Goal: Task Accomplishment & Management: Use online tool/utility

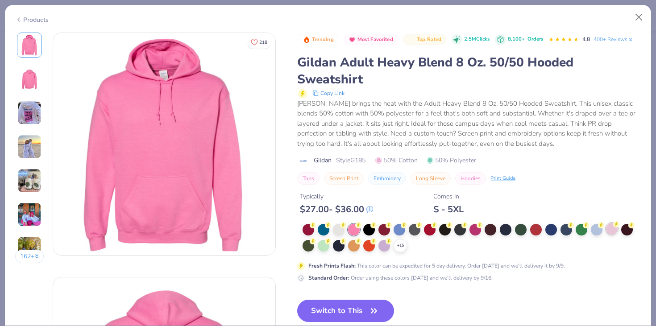
click at [613, 229] on div at bounding box center [612, 229] width 12 height 12
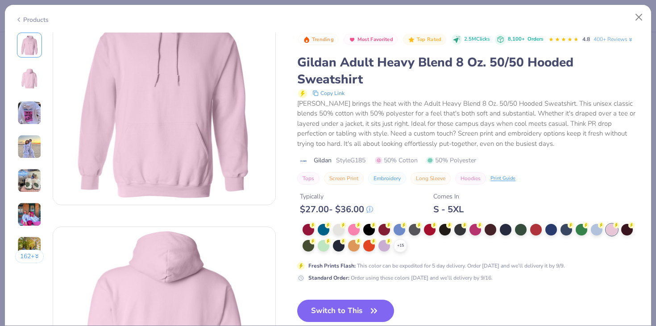
scroll to position [54, 0]
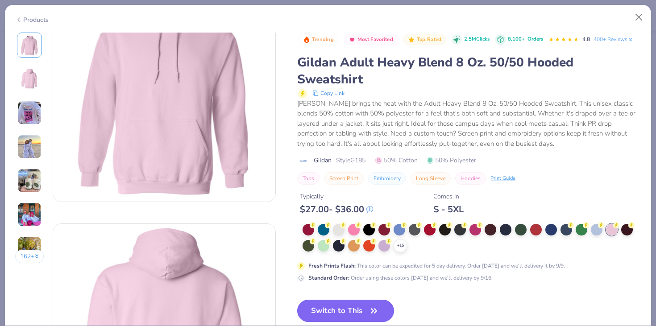
click at [353, 309] on button "Switch to This" at bounding box center [345, 311] width 97 height 22
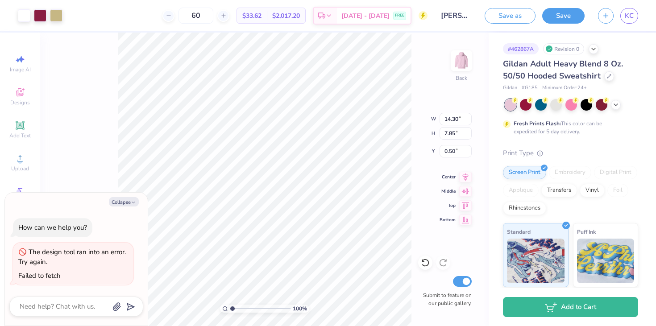
type textarea "x"
type input "3.00"
type textarea "x"
type input "3.89"
type textarea "x"
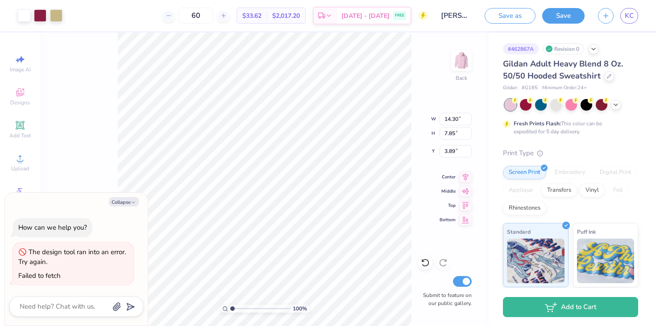
type input "3.75"
click at [107, 135] on div "100 % Back W 14.30 14.30 " H 7.85 7.85 " Y 3.75 3.75 " Center Middle Top Bottom…" at bounding box center [264, 180] width 449 height 294
click at [518, 101] on circle at bounding box center [515, 100] width 6 height 6
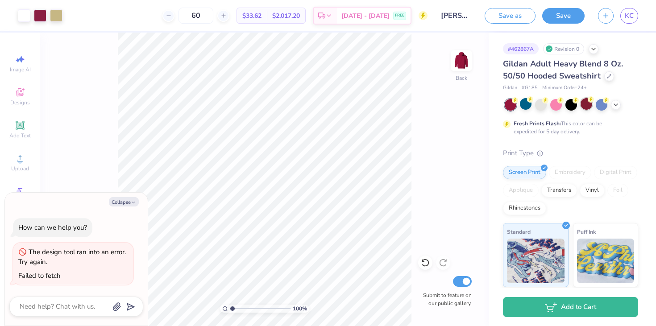
click at [588, 103] on div at bounding box center [587, 104] width 12 height 12
click at [41, 18] on div at bounding box center [40, 14] width 12 height 12
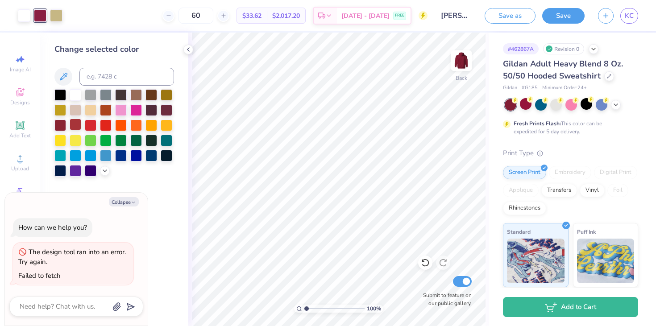
click at [80, 126] on div at bounding box center [76, 125] width 12 height 12
click at [100, 172] on div at bounding box center [114, 132] width 120 height 87
click at [102, 174] on div at bounding box center [105, 170] width 10 height 10
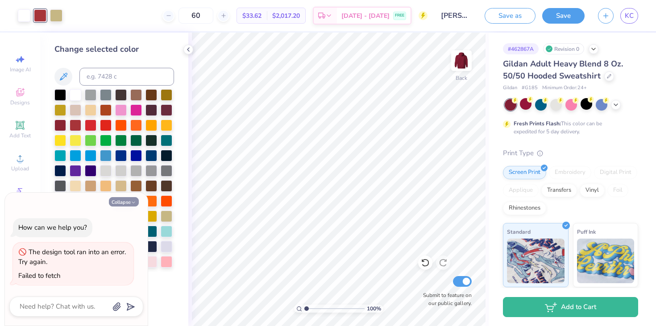
click at [129, 198] on button "Collapse" at bounding box center [124, 201] width 30 height 9
type textarea "x"
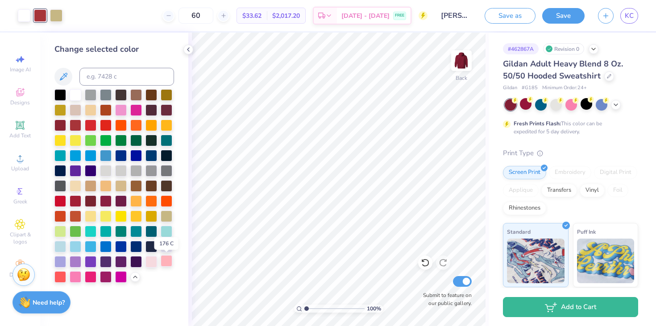
click at [171, 262] on div at bounding box center [167, 261] width 12 height 12
click at [76, 204] on div at bounding box center [76, 201] width 12 height 12
click at [61, 205] on div at bounding box center [60, 201] width 12 height 12
click at [106, 166] on div at bounding box center [106, 170] width 12 height 12
click at [74, 279] on div at bounding box center [76, 277] width 12 height 12
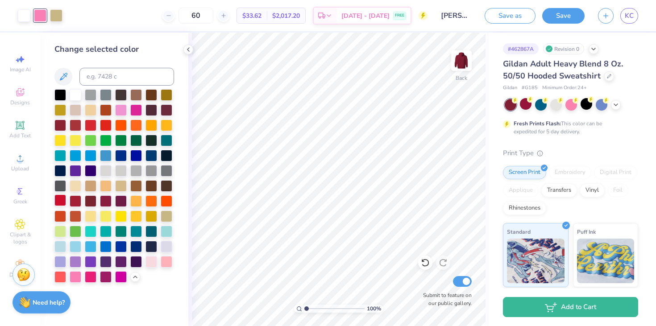
click at [60, 202] on div at bounding box center [60, 201] width 12 height 12
click at [80, 202] on div at bounding box center [76, 201] width 12 height 12
click at [77, 124] on div at bounding box center [76, 125] width 12 height 12
click at [90, 126] on div at bounding box center [91, 125] width 12 height 12
click at [72, 125] on div at bounding box center [76, 125] width 12 height 12
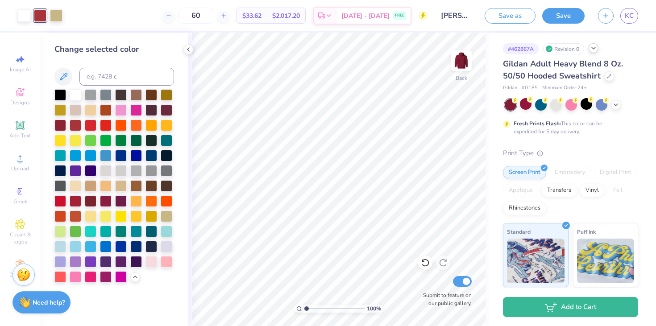
click at [593, 47] on icon at bounding box center [593, 48] width 7 height 7
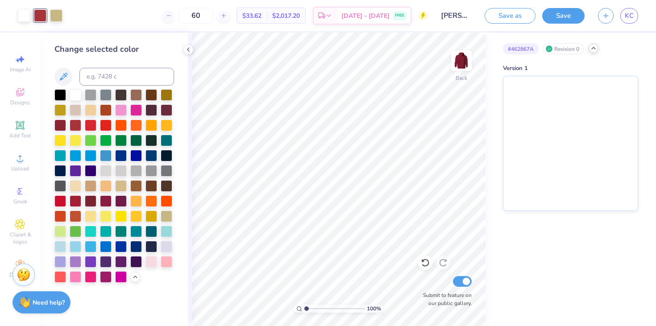
click at [593, 47] on icon at bounding box center [593, 48] width 7 height 7
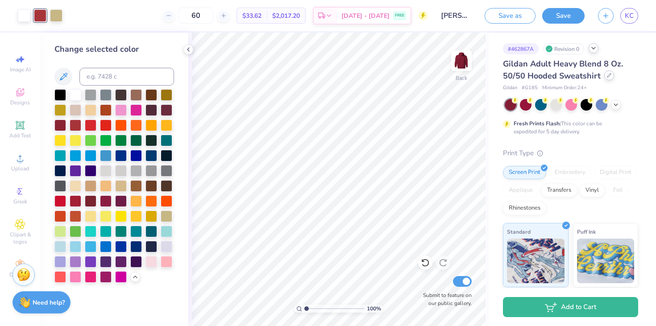
click at [608, 76] on icon at bounding box center [609, 75] width 4 height 4
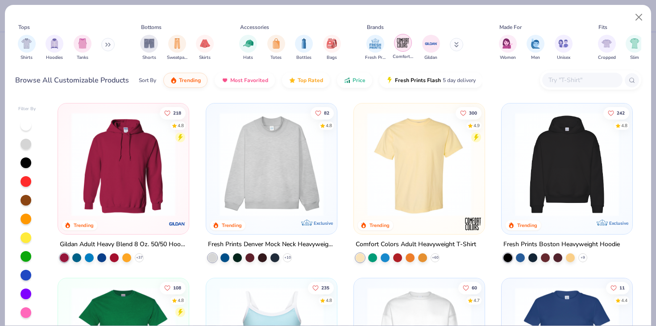
click at [409, 41] on img "filter for Comfort Colors" at bounding box center [402, 42] width 13 height 13
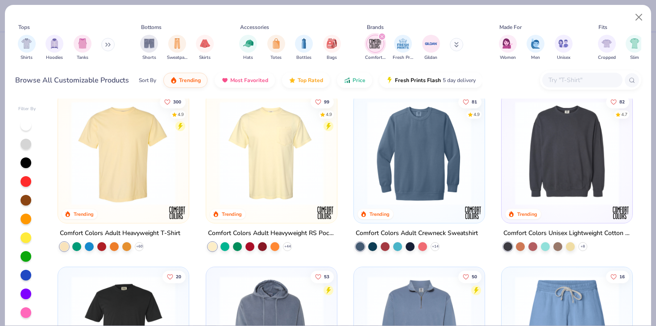
scroll to position [11, 0]
click at [420, 218] on div "81 4.9 Trending" at bounding box center [419, 158] width 131 height 131
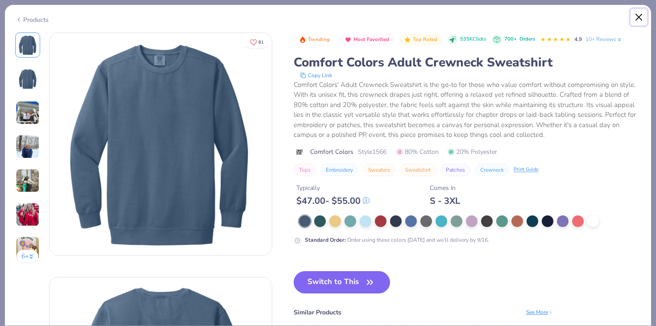
click at [640, 19] on button "Close" at bounding box center [639, 17] width 17 height 17
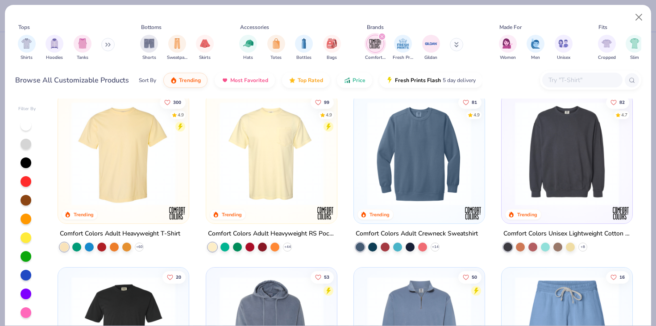
click at [576, 182] on img at bounding box center [567, 154] width 113 height 104
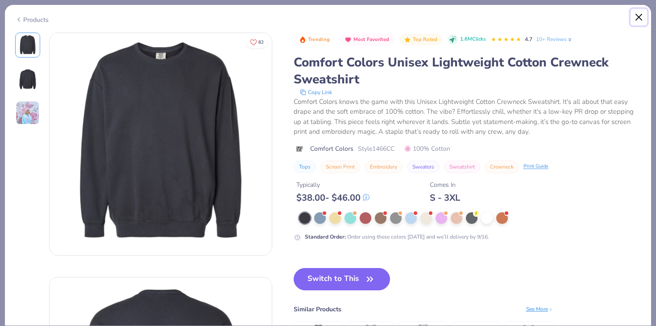
click at [637, 16] on button "Close" at bounding box center [639, 17] width 17 height 17
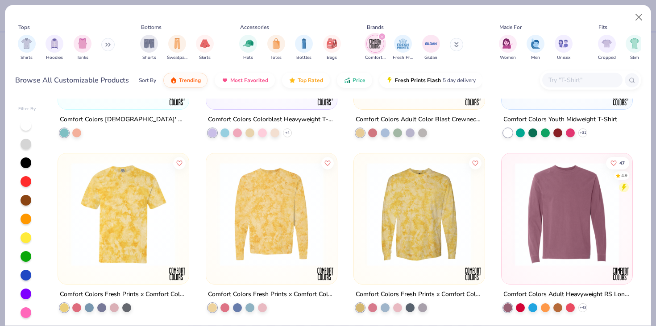
scroll to position [1, 0]
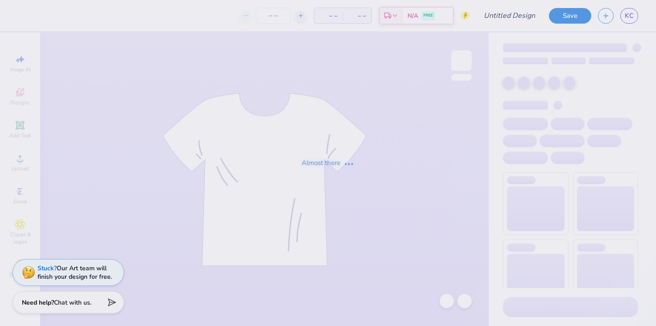
type input "[PERSON_NAME] : [US_STATE][GEOGRAPHIC_DATA]"
type input "60"
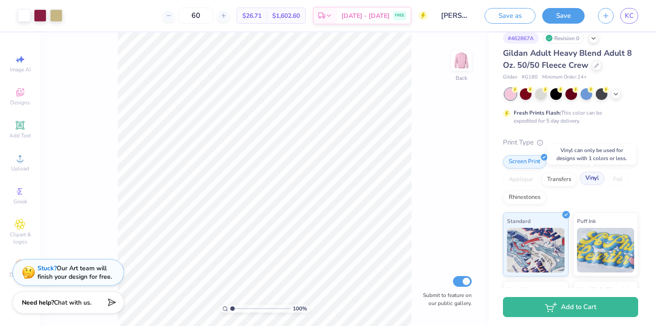
scroll to position [12, 0]
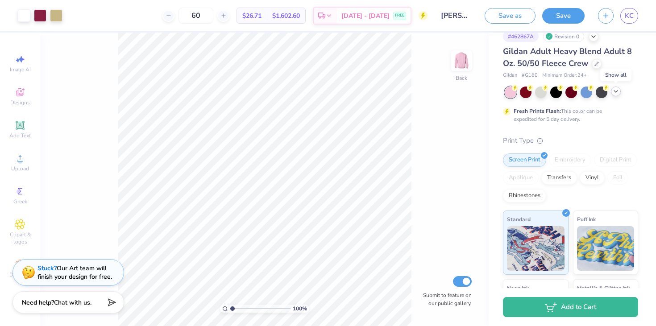
click at [615, 95] on div at bounding box center [616, 92] width 10 height 10
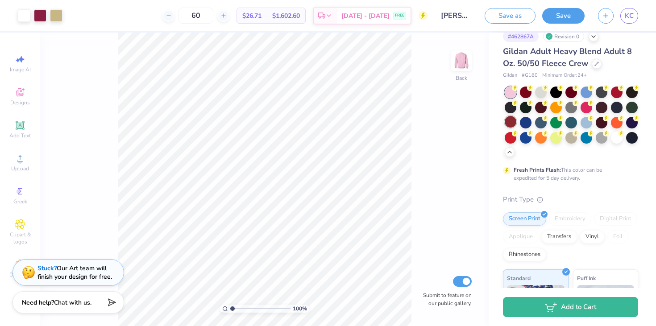
click at [508, 125] on div at bounding box center [511, 122] width 12 height 12
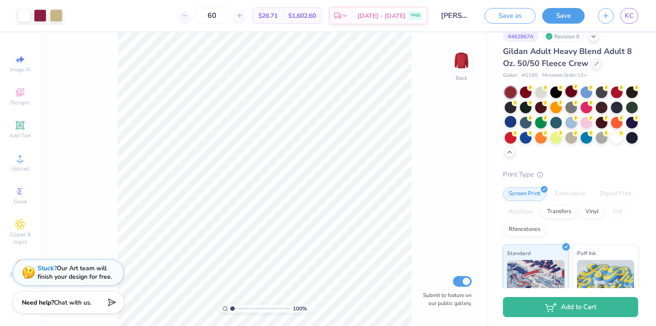
click at [569, 94] on div at bounding box center [572, 92] width 12 height 12
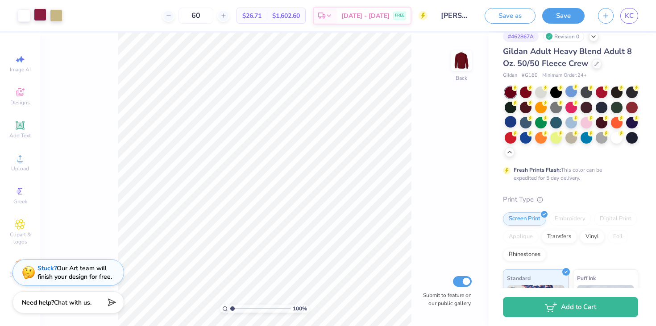
click at [40, 16] on div at bounding box center [40, 14] width 12 height 12
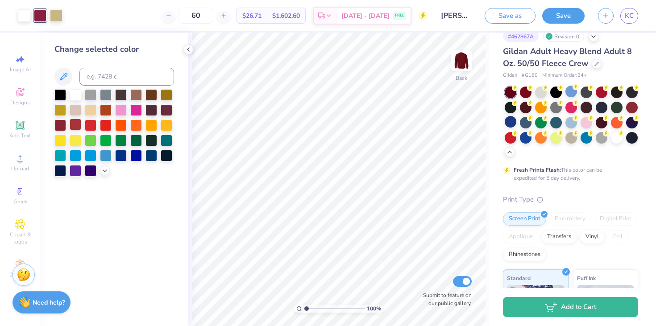
click at [79, 126] on div at bounding box center [76, 125] width 12 height 12
click at [103, 172] on icon at bounding box center [104, 169] width 7 height 7
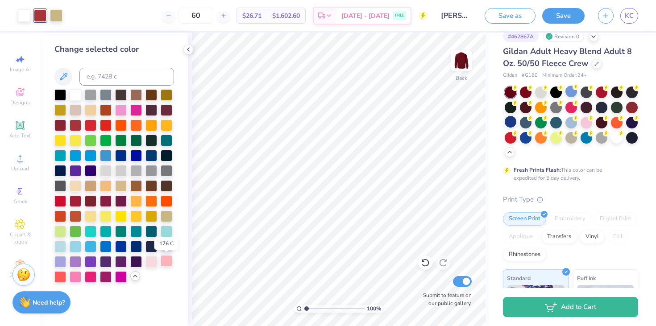
click at [169, 265] on div at bounding box center [167, 261] width 12 height 12
click at [77, 197] on div at bounding box center [76, 201] width 12 height 12
click at [81, 125] on div at bounding box center [76, 125] width 12 height 12
click at [587, 120] on div at bounding box center [587, 122] width 12 height 12
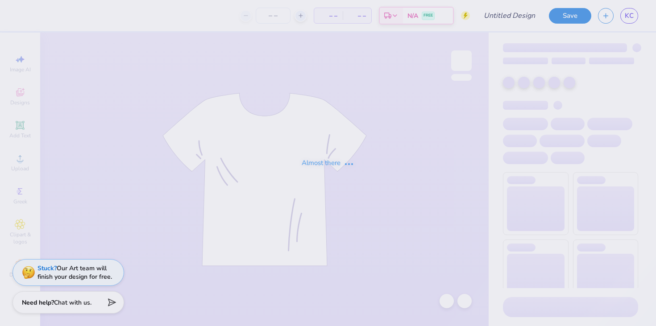
type input "[PERSON_NAME] : [US_STATE][GEOGRAPHIC_DATA]"
type input "60"
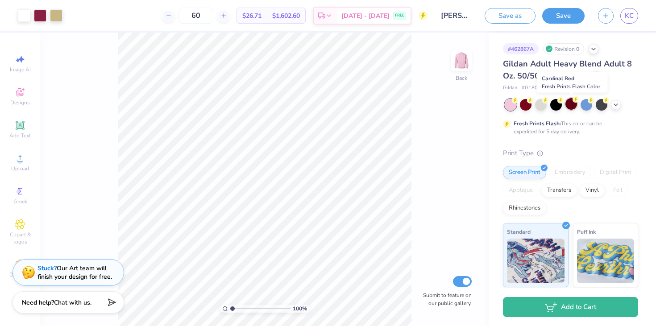
click at [566, 106] on div at bounding box center [572, 104] width 12 height 12
click at [529, 104] on div at bounding box center [526, 104] width 12 height 12
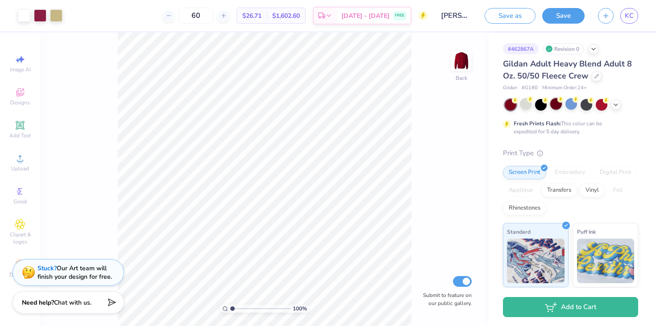
click at [556, 104] on div at bounding box center [556, 104] width 12 height 12
click at [40, 15] on div at bounding box center [40, 14] width 12 height 12
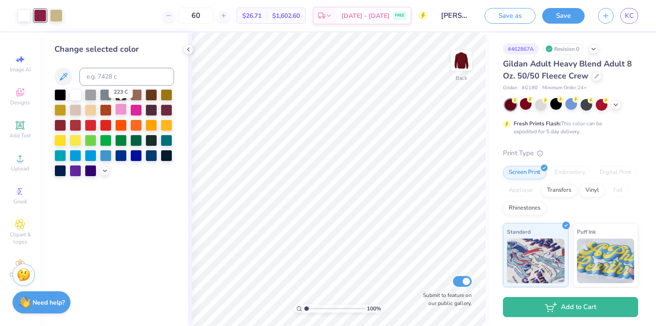
click at [121, 113] on div at bounding box center [121, 110] width 12 height 12
click at [107, 172] on icon at bounding box center [104, 169] width 7 height 7
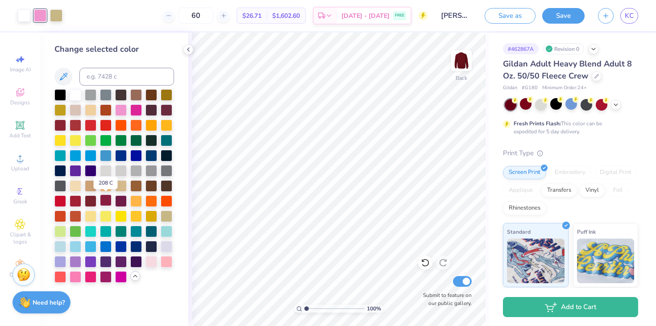
click at [104, 204] on div at bounding box center [106, 201] width 12 height 12
click at [107, 213] on div at bounding box center [106, 216] width 12 height 12
click at [162, 230] on div at bounding box center [167, 231] width 12 height 12
click at [168, 246] on div at bounding box center [167, 246] width 12 height 12
click at [146, 258] on div at bounding box center [152, 261] width 12 height 12
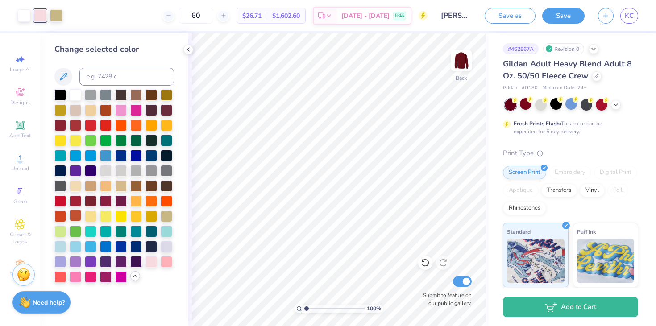
click at [71, 217] on div at bounding box center [76, 216] width 12 height 12
click at [137, 111] on div at bounding box center [136, 110] width 12 height 12
click at [128, 111] on div at bounding box center [114, 186] width 120 height 194
click at [124, 111] on div at bounding box center [121, 110] width 12 height 12
click at [74, 274] on div at bounding box center [76, 277] width 12 height 12
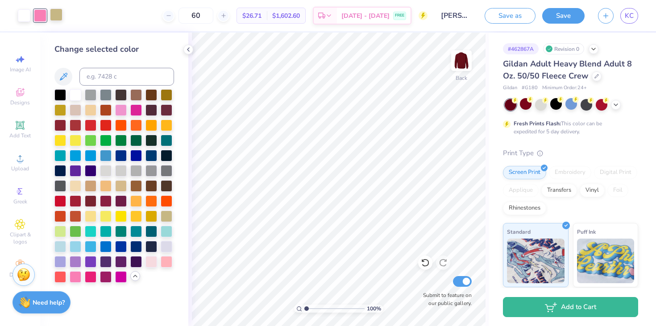
click at [60, 20] on div at bounding box center [56, 14] width 12 height 12
click at [107, 108] on div at bounding box center [106, 110] width 12 height 12
click at [135, 186] on div at bounding box center [136, 185] width 12 height 12
click at [151, 187] on div at bounding box center [152, 185] width 12 height 12
click at [71, 108] on div at bounding box center [76, 110] width 12 height 12
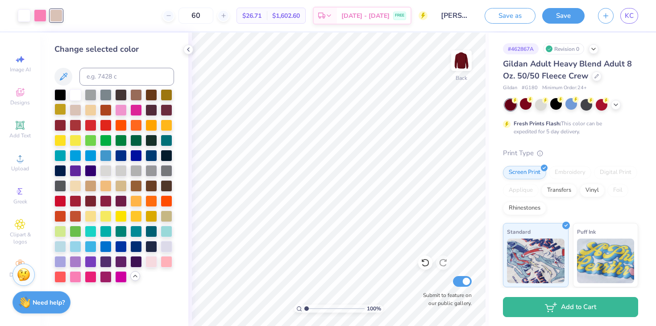
click at [62, 107] on div at bounding box center [60, 110] width 12 height 12
click at [75, 112] on div at bounding box center [76, 110] width 12 height 12
click at [44, 18] on div at bounding box center [40, 14] width 12 height 12
click at [80, 279] on div at bounding box center [76, 277] width 12 height 12
click at [74, 110] on div at bounding box center [76, 110] width 12 height 12
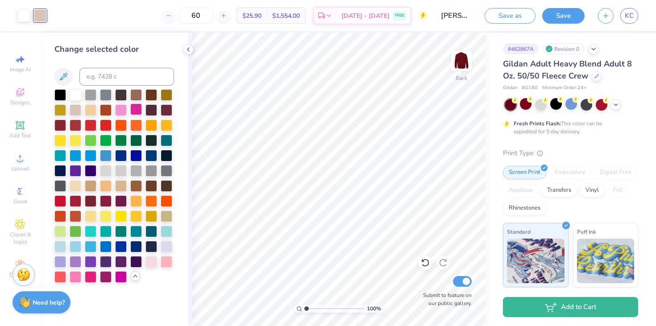
click at [131, 109] on div at bounding box center [136, 110] width 12 height 12
click at [156, 129] on div at bounding box center [152, 125] width 12 height 12
click at [156, 152] on div at bounding box center [152, 155] width 12 height 12
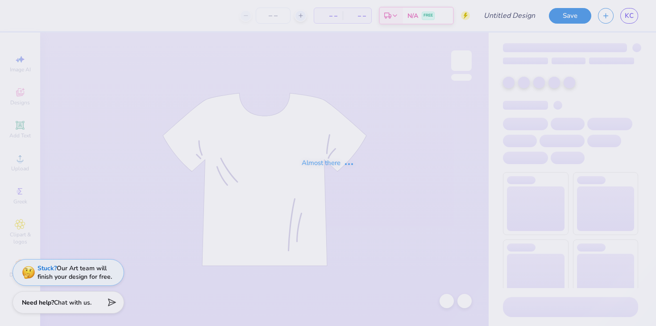
type input "[PERSON_NAME] : [US_STATE][GEOGRAPHIC_DATA]"
type input "60"
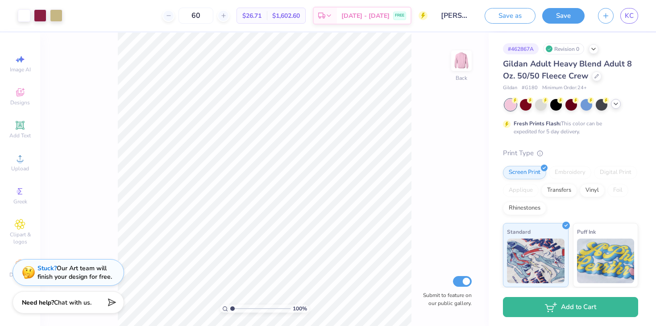
click at [615, 105] on icon at bounding box center [615, 103] width 7 height 7
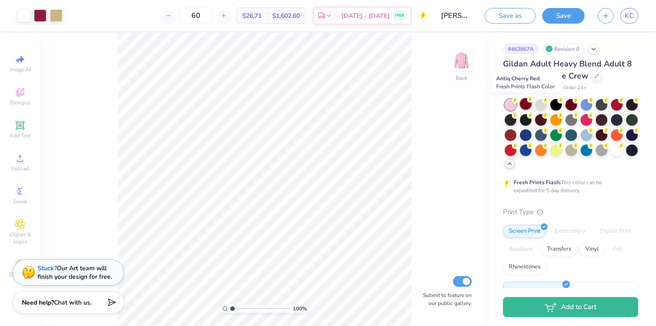
click at [528, 108] on div at bounding box center [526, 104] width 12 height 12
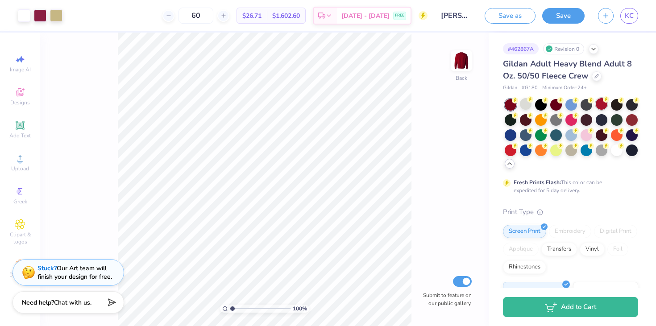
click at [606, 107] on div at bounding box center [602, 104] width 12 height 12
click at [636, 121] on div at bounding box center [632, 119] width 12 height 12
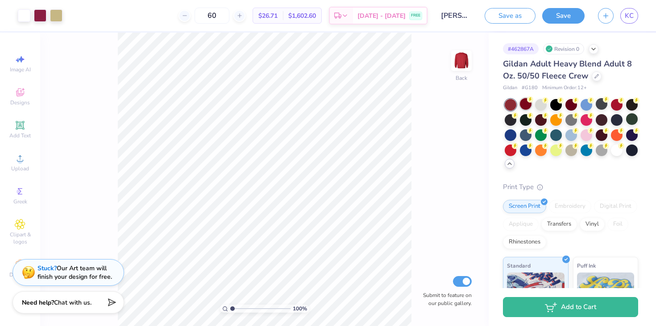
click at [530, 100] on circle at bounding box center [530, 99] width 6 height 6
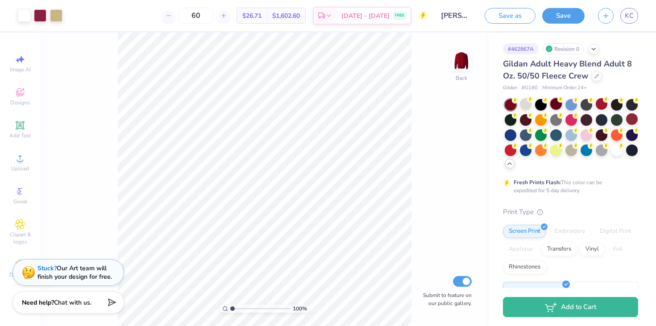
click at [558, 108] on div at bounding box center [556, 104] width 12 height 12
click at [44, 19] on div at bounding box center [40, 14] width 12 height 12
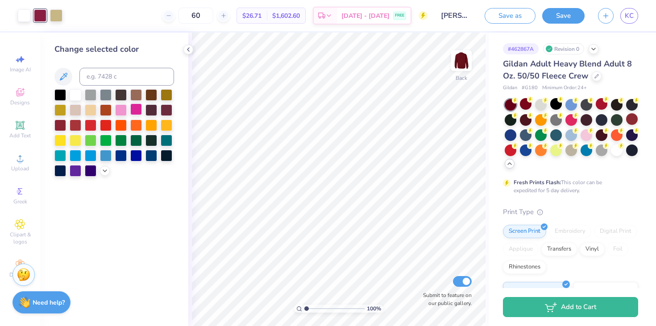
click at [132, 115] on div at bounding box center [136, 110] width 12 height 12
click at [123, 113] on div at bounding box center [121, 110] width 12 height 12
click at [58, 18] on div at bounding box center [56, 14] width 12 height 12
click at [78, 115] on div at bounding box center [76, 110] width 12 height 12
click at [41, 7] on div "Art colors" at bounding box center [31, 15] width 62 height 31
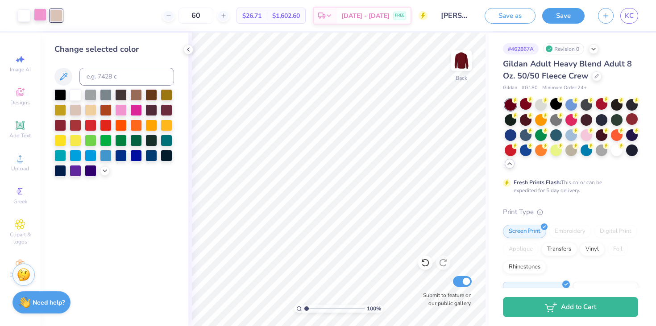
click at [41, 9] on div at bounding box center [40, 14] width 12 height 12
click at [102, 174] on div at bounding box center [105, 170] width 10 height 10
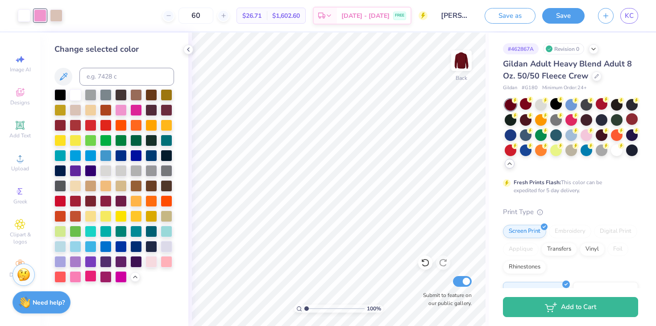
click at [87, 278] on div at bounding box center [91, 277] width 12 height 12
click at [76, 278] on div at bounding box center [76, 277] width 12 height 12
click at [169, 261] on div at bounding box center [167, 261] width 12 height 12
click at [150, 263] on div at bounding box center [152, 261] width 12 height 12
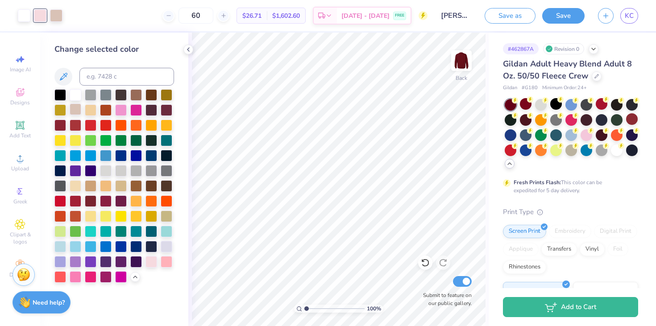
click at [76, 110] on div at bounding box center [76, 110] width 12 height 12
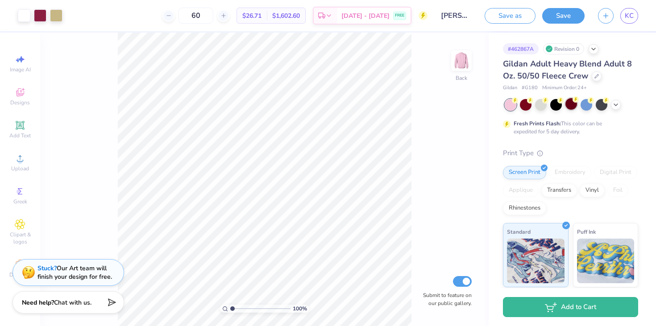
click at [572, 106] on div at bounding box center [572, 104] width 12 height 12
click at [39, 19] on div at bounding box center [40, 14] width 12 height 12
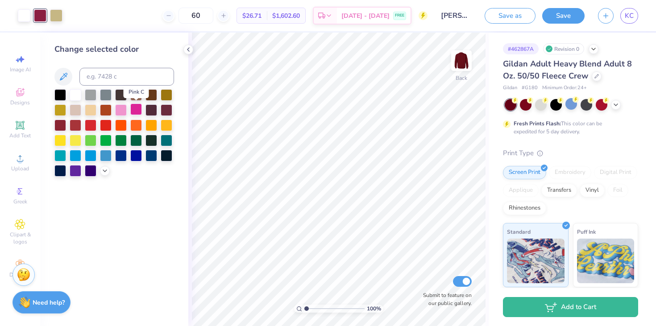
click at [133, 113] on div at bounding box center [136, 110] width 12 height 12
click at [122, 113] on div at bounding box center [121, 110] width 12 height 12
click at [55, 17] on div at bounding box center [56, 14] width 12 height 12
click at [62, 125] on div at bounding box center [60, 125] width 12 height 12
click at [133, 92] on div at bounding box center [136, 94] width 12 height 12
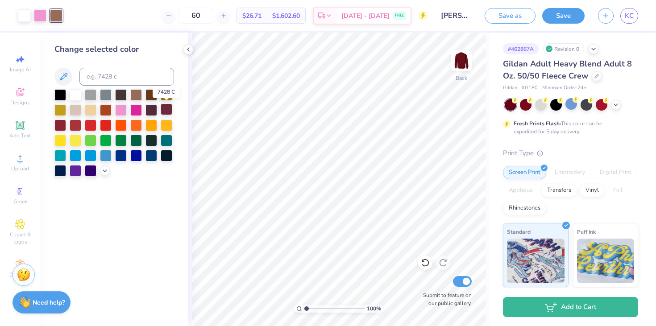
click at [169, 112] on div at bounding box center [167, 110] width 12 height 12
click at [78, 108] on div at bounding box center [76, 110] width 12 height 12
click at [41, 17] on div at bounding box center [40, 14] width 12 height 12
click at [161, 112] on div at bounding box center [167, 110] width 12 height 12
click at [156, 97] on div at bounding box center [152, 94] width 12 height 12
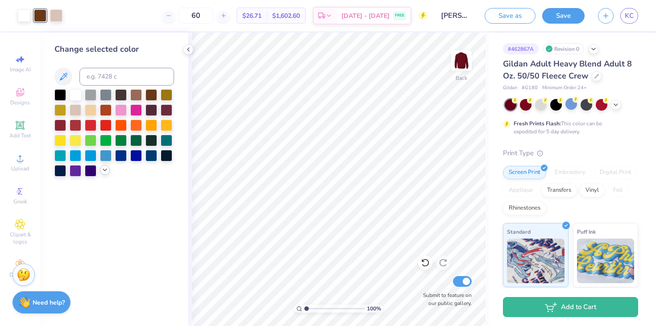
click at [103, 171] on icon at bounding box center [104, 169] width 7 height 7
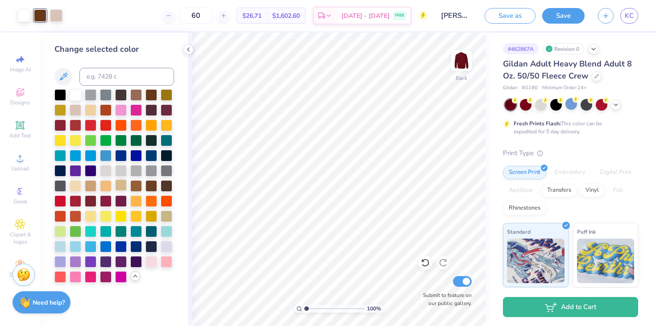
click at [122, 187] on div at bounding box center [121, 185] width 12 height 12
click at [93, 277] on div at bounding box center [91, 277] width 12 height 12
click at [79, 275] on div at bounding box center [76, 277] width 12 height 12
click at [110, 72] on input at bounding box center [126, 77] width 95 height 18
type input "212"
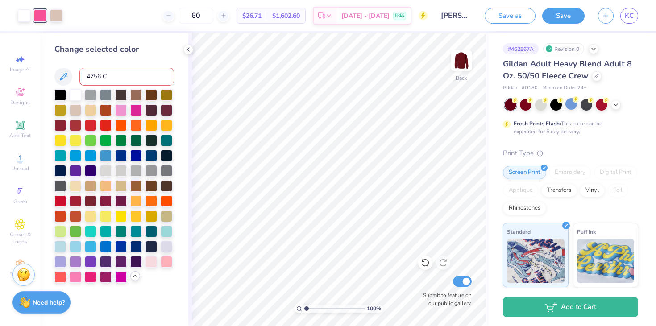
click at [102, 76] on input "4756 C" at bounding box center [126, 77] width 95 height 18
click at [108, 84] on input "4756C" at bounding box center [126, 77] width 95 height 18
click at [67, 77] on icon at bounding box center [63, 76] width 11 height 11
click at [64, 71] on icon at bounding box center [63, 76] width 11 height 11
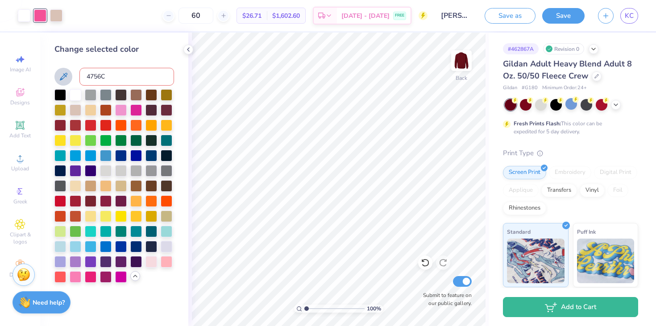
click at [142, 70] on input "4756C" at bounding box center [126, 77] width 95 height 18
click at [125, 82] on input "4756C" at bounding box center [126, 77] width 95 height 18
type input "4"
click at [108, 75] on input "4756c" at bounding box center [126, 77] width 95 height 18
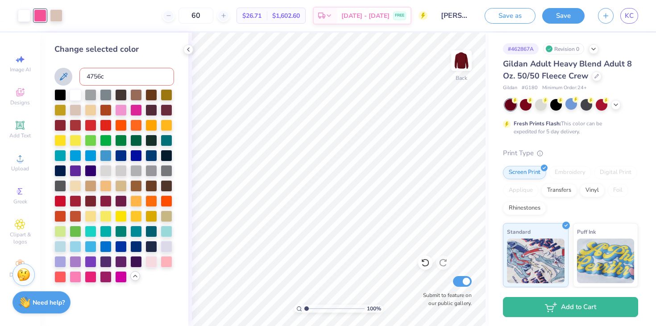
click at [108, 75] on input "4756c" at bounding box center [126, 77] width 95 height 18
click at [108, 77] on input "4756c" at bounding box center [126, 77] width 95 height 18
type input "4"
type input "4755"
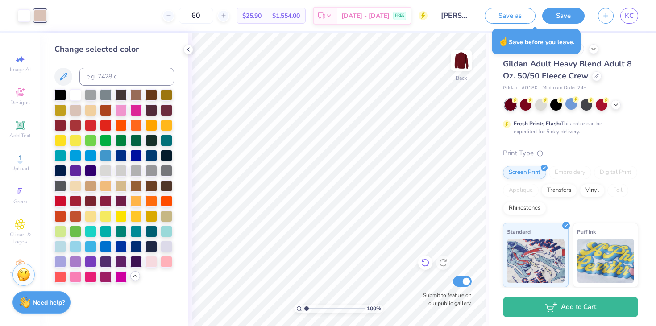
click at [428, 262] on icon at bounding box center [425, 263] width 8 height 8
click at [62, 17] on div at bounding box center [56, 15] width 12 height 12
click at [94, 77] on input at bounding box center [126, 77] width 95 height 18
type input "4756 c"
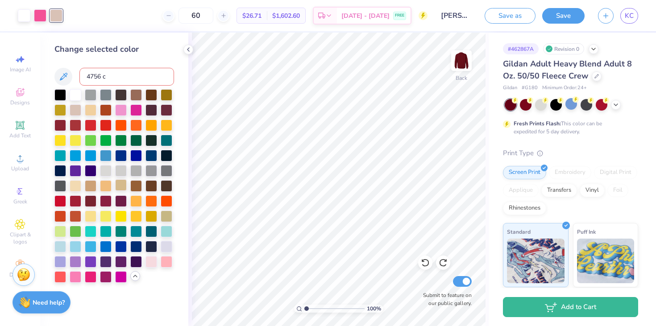
click at [122, 186] on div at bounding box center [121, 185] width 12 height 12
click at [91, 187] on div at bounding box center [91, 185] width 12 height 12
click at [163, 219] on div at bounding box center [167, 216] width 12 height 12
click at [44, 17] on div at bounding box center [40, 14] width 12 height 12
click at [155, 260] on div at bounding box center [152, 261] width 12 height 12
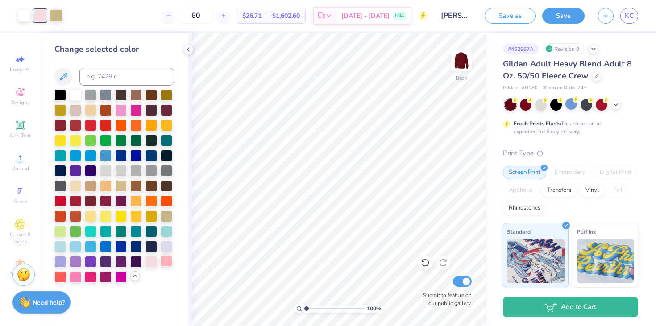
click at [168, 262] on div at bounding box center [167, 261] width 12 height 12
click at [110, 277] on div at bounding box center [106, 277] width 12 height 12
click at [116, 278] on div at bounding box center [121, 277] width 12 height 12
click at [80, 279] on div at bounding box center [76, 277] width 12 height 12
click at [79, 127] on div at bounding box center [76, 125] width 12 height 12
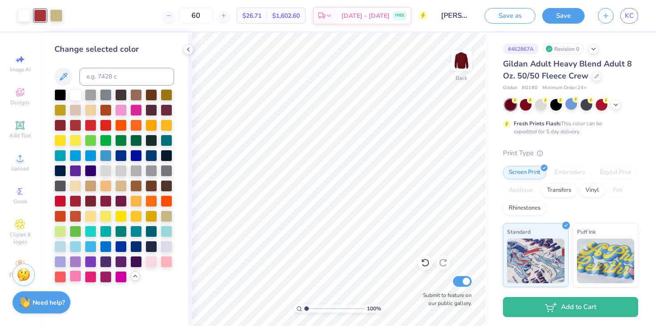
click at [78, 273] on div at bounding box center [76, 277] width 12 height 12
click at [114, 70] on input at bounding box center [126, 77] width 95 height 18
type input "213"
type input "214"
type input "215"
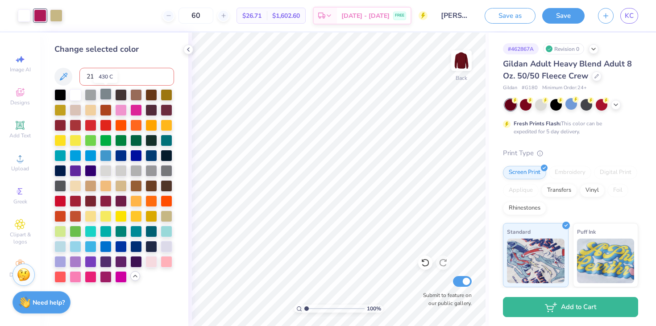
type input "210"
type input "2"
type input "219"
type input "215"
click at [79, 155] on div at bounding box center [76, 155] width 12 height 12
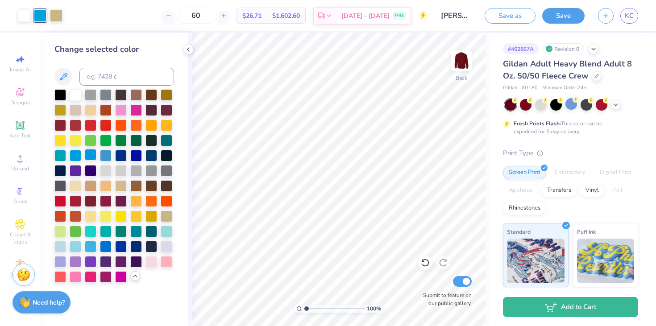
click at [90, 155] on div at bounding box center [91, 155] width 12 height 12
click at [165, 237] on div at bounding box center [167, 231] width 12 height 12
click at [71, 246] on div at bounding box center [76, 246] width 12 height 12
click at [66, 246] on div at bounding box center [60, 246] width 12 height 12
click at [28, 17] on div at bounding box center [24, 14] width 12 height 12
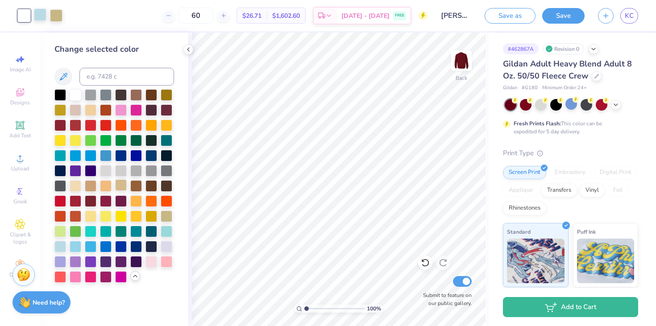
click at [120, 184] on div at bounding box center [121, 185] width 12 height 12
click at [80, 185] on div at bounding box center [76, 185] width 12 height 12
click at [39, 13] on div at bounding box center [40, 14] width 12 height 12
click at [76, 276] on div at bounding box center [76, 277] width 12 height 12
click at [159, 261] on div at bounding box center [114, 186] width 120 height 194
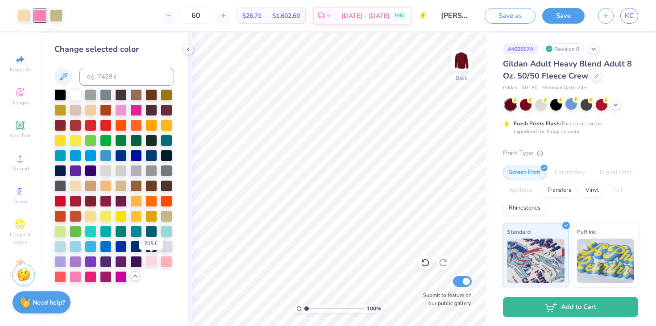
click at [153, 263] on div at bounding box center [152, 261] width 12 height 12
click at [168, 263] on div at bounding box center [167, 261] width 12 height 12
click at [72, 279] on div at bounding box center [76, 277] width 12 height 12
click at [114, 65] on div "Change selected color" at bounding box center [114, 163] width 120 height 240
click at [114, 75] on input at bounding box center [126, 77] width 95 height 18
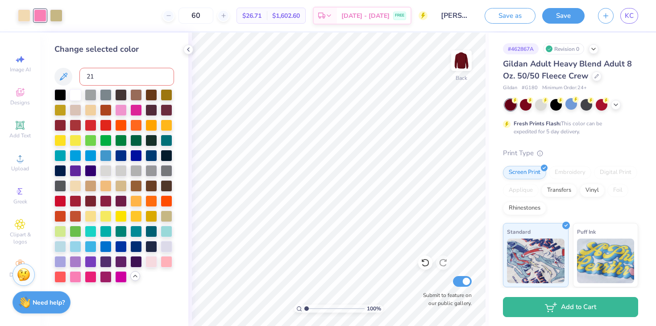
type input "212"
type input "213"
type input "209"
click at [108, 83] on input at bounding box center [126, 77] width 95 height 18
type input "209"
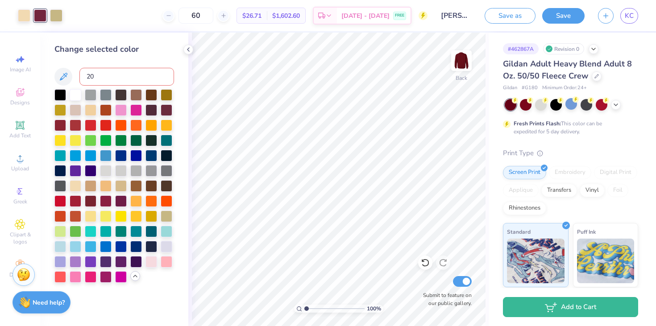
type input "208"
type input "239"
type input "209"
type input "213"
type input "211"
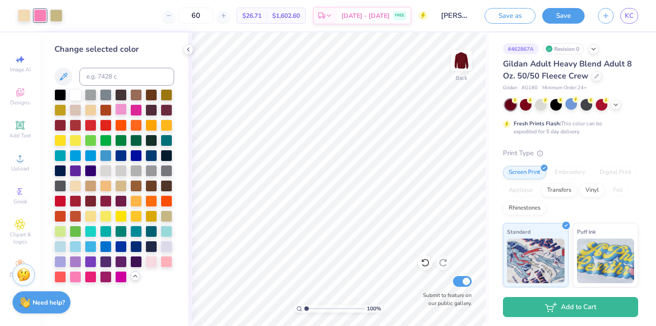
click at [120, 106] on div at bounding box center [121, 110] width 12 height 12
click at [61, 12] on div at bounding box center [56, 14] width 12 height 12
click at [93, 189] on div at bounding box center [91, 185] width 12 height 12
click at [138, 189] on div at bounding box center [136, 185] width 12 height 12
click at [156, 187] on div at bounding box center [152, 185] width 12 height 12
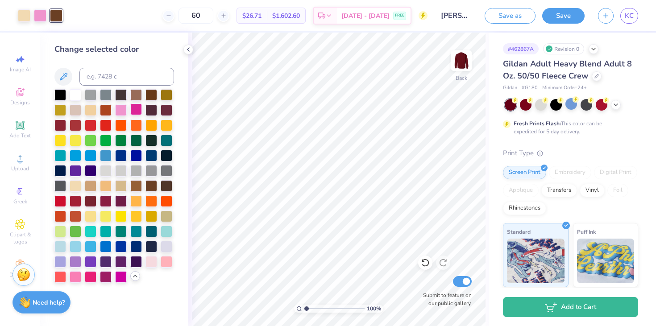
click at [136, 109] on div at bounding box center [136, 110] width 12 height 12
click at [134, 96] on div at bounding box center [136, 94] width 12 height 12
click at [76, 113] on div at bounding box center [76, 110] width 12 height 12
click at [62, 122] on div at bounding box center [60, 125] width 12 height 12
click at [161, 158] on div at bounding box center [167, 155] width 12 height 12
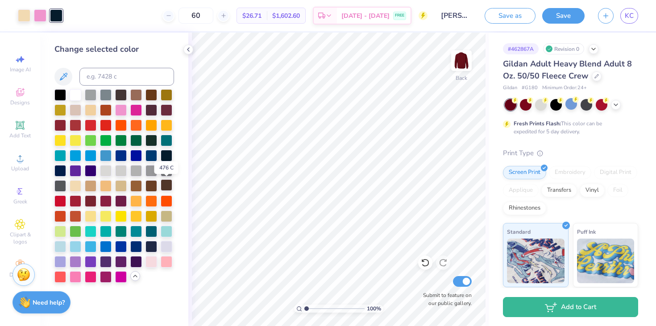
click at [162, 185] on div at bounding box center [167, 185] width 12 height 12
click at [140, 188] on div at bounding box center [136, 185] width 12 height 12
click at [118, 186] on div at bounding box center [121, 185] width 12 height 12
click at [90, 188] on div at bounding box center [91, 185] width 12 height 12
click at [80, 184] on div at bounding box center [76, 185] width 12 height 12
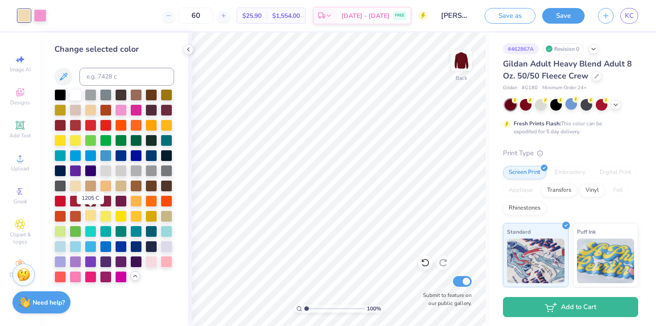
click at [94, 217] on div at bounding box center [91, 216] width 12 height 12
click at [423, 261] on icon at bounding box center [425, 263] width 8 height 8
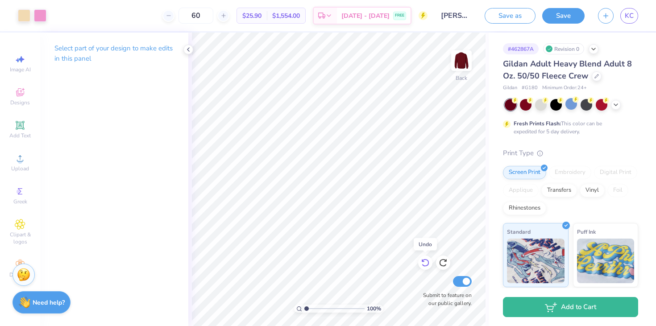
click at [423, 261] on icon at bounding box center [425, 263] width 8 height 8
click at [27, 17] on div at bounding box center [24, 14] width 12 height 12
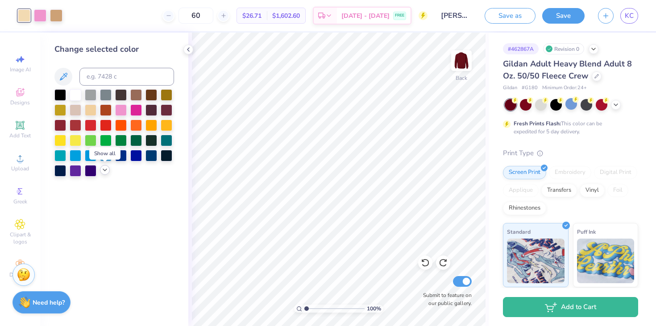
click at [104, 170] on polyline at bounding box center [105, 170] width 4 height 2
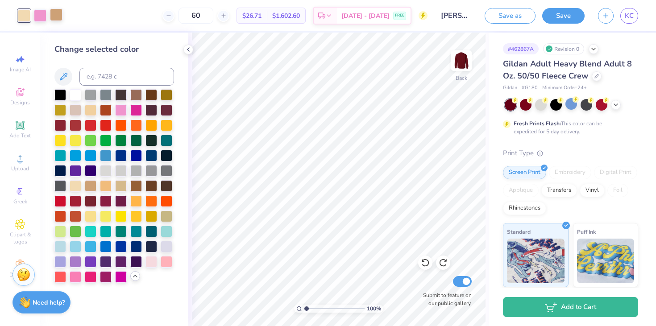
click at [56, 17] on div at bounding box center [56, 14] width 12 height 12
click at [116, 203] on div at bounding box center [121, 201] width 12 height 12
click at [85, 200] on div at bounding box center [91, 201] width 12 height 12
click at [79, 200] on div at bounding box center [76, 201] width 12 height 12
click at [140, 98] on div at bounding box center [136, 94] width 12 height 12
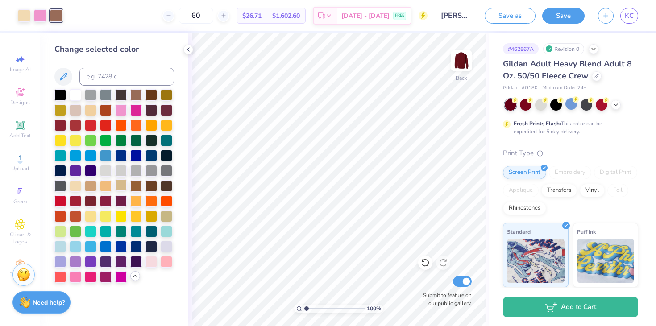
click at [119, 183] on div at bounding box center [121, 185] width 12 height 12
click at [140, 76] on input at bounding box center [126, 77] width 95 height 18
type input "468"
type input "465"
click at [122, 189] on div at bounding box center [121, 185] width 12 height 12
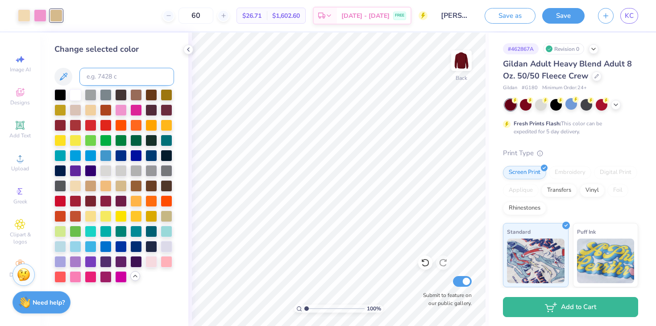
click at [117, 68] on input at bounding box center [126, 77] width 95 height 18
type input "466"
click at [40, 15] on div at bounding box center [40, 14] width 12 height 12
click at [140, 115] on div at bounding box center [136, 110] width 12 height 12
click at [115, 109] on div at bounding box center [121, 110] width 12 height 12
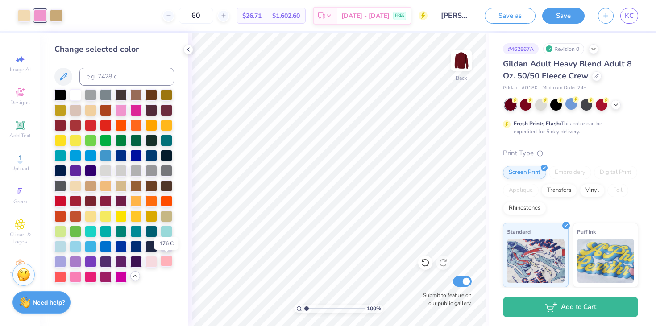
click at [164, 266] on div at bounding box center [167, 261] width 12 height 12
click at [85, 277] on div at bounding box center [91, 277] width 12 height 12
click at [78, 276] on div at bounding box center [76, 277] width 12 height 12
click at [97, 277] on div at bounding box center [114, 186] width 120 height 194
click at [117, 278] on div at bounding box center [121, 277] width 12 height 12
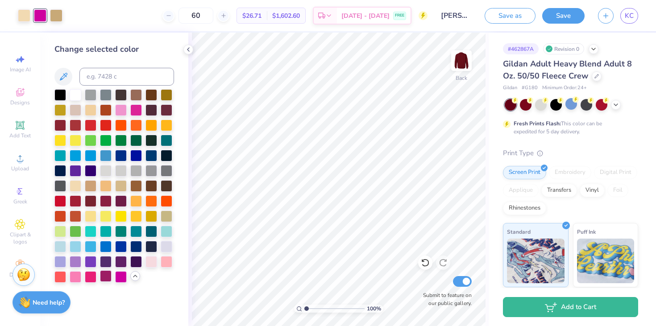
click at [108, 277] on div at bounding box center [106, 277] width 12 height 12
click at [120, 109] on div at bounding box center [121, 110] width 12 height 12
click at [147, 263] on div at bounding box center [152, 261] width 12 height 12
click at [60, 205] on div at bounding box center [60, 201] width 12 height 12
click at [78, 186] on div at bounding box center [76, 185] width 12 height 12
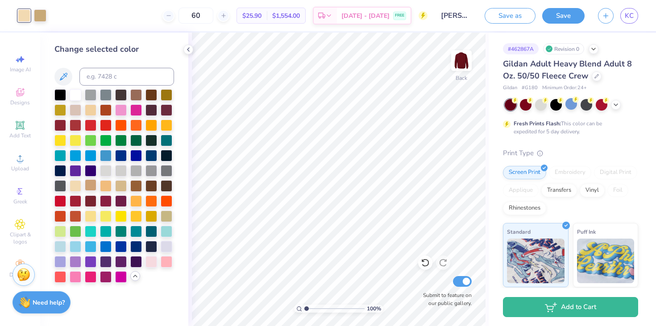
click at [92, 183] on div at bounding box center [91, 185] width 12 height 12
click at [428, 262] on icon at bounding box center [425, 263] width 8 height 8
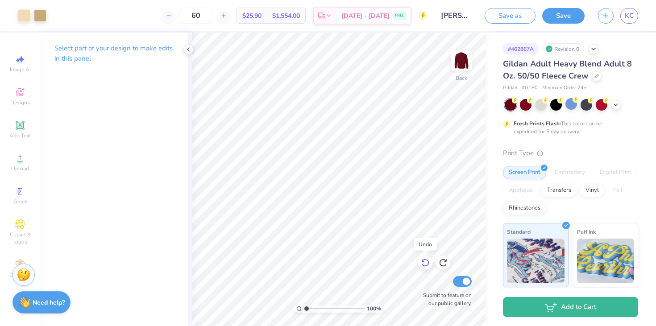
click at [429, 263] on icon at bounding box center [425, 263] width 8 height 8
click at [187, 48] on icon at bounding box center [188, 49] width 7 height 7
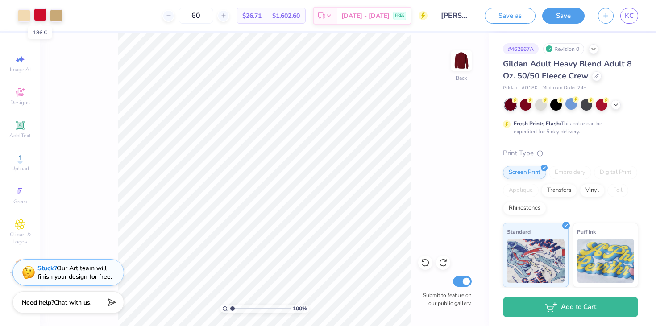
click at [41, 17] on div at bounding box center [40, 14] width 12 height 12
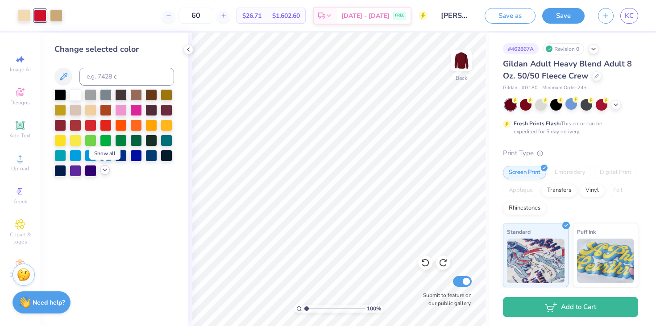
click at [100, 167] on div at bounding box center [105, 170] width 10 height 10
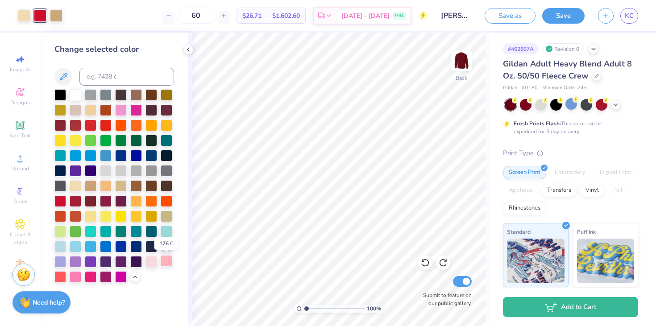
click at [161, 262] on div at bounding box center [167, 261] width 12 height 12
click at [124, 107] on div at bounding box center [121, 110] width 12 height 12
click at [73, 275] on div at bounding box center [76, 277] width 12 height 12
click at [167, 252] on div at bounding box center [167, 246] width 12 height 12
click at [151, 264] on div at bounding box center [152, 261] width 12 height 12
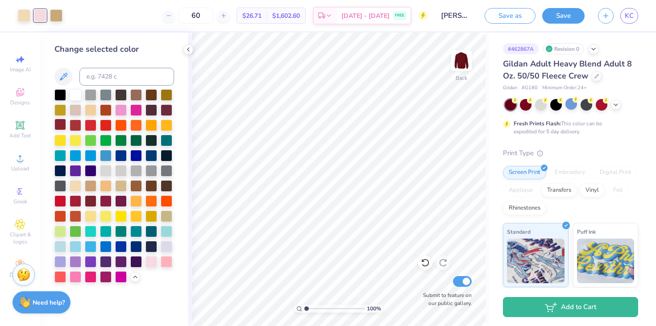
click at [62, 125] on div at bounding box center [60, 125] width 12 height 12
click at [615, 106] on icon at bounding box center [615, 103] width 7 height 7
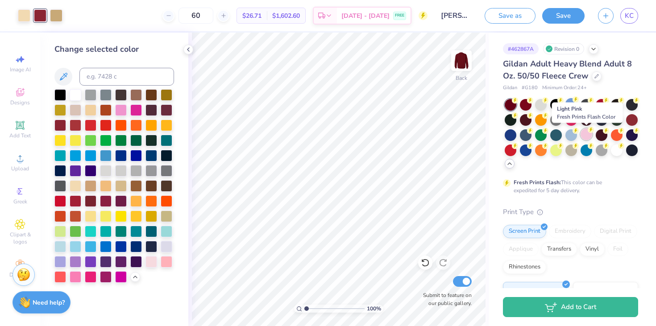
click at [591, 134] on div at bounding box center [587, 135] width 12 height 12
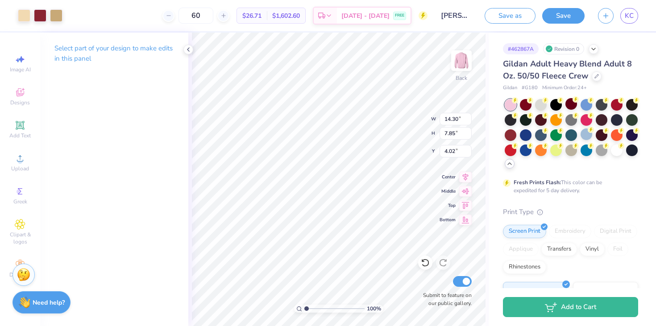
type input "4.02"
click at [559, 18] on button "Save" at bounding box center [563, 15] width 42 height 16
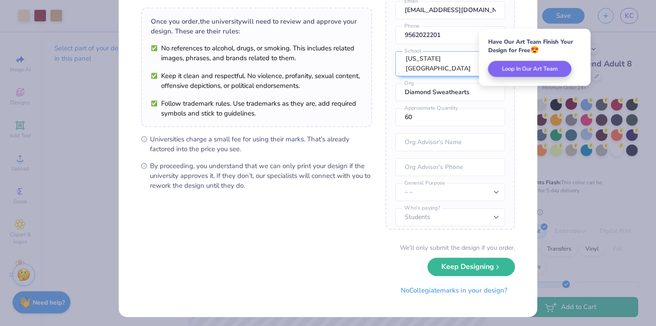
scroll to position [62, 0]
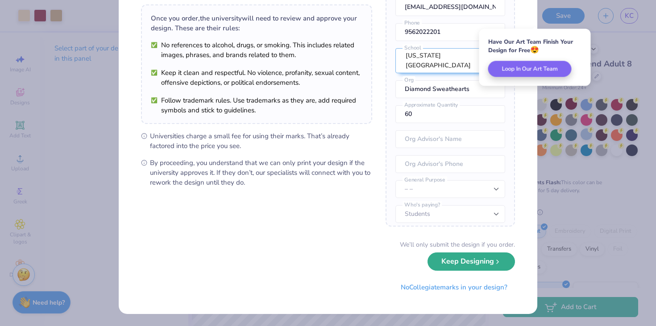
click at [461, 270] on button "Keep Designing" at bounding box center [471, 262] width 87 height 18
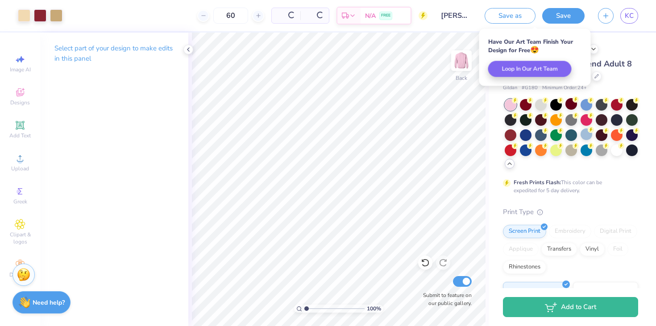
scroll to position [0, 0]
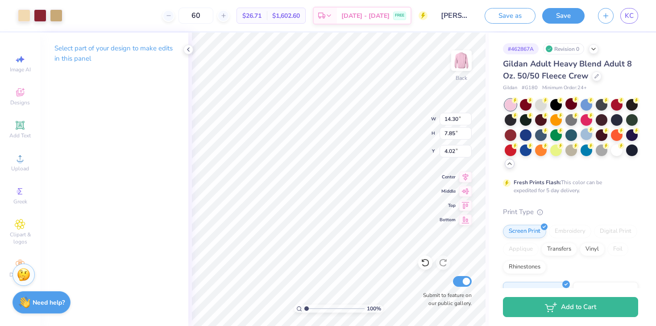
type input "3.68"
click at [595, 73] on icon at bounding box center [597, 75] width 4 height 4
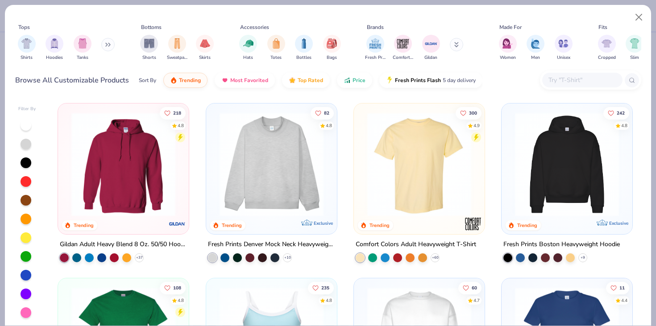
click at [155, 214] on img at bounding box center [123, 164] width 113 height 104
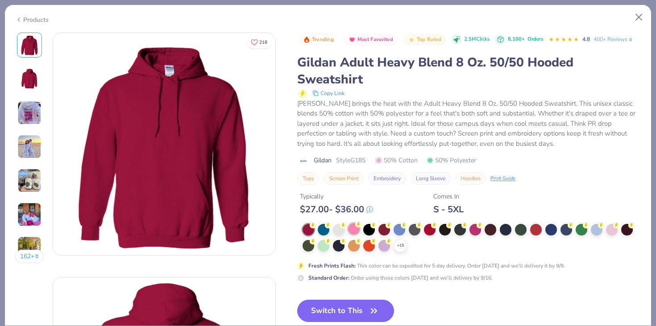
click at [358, 231] on div at bounding box center [354, 229] width 12 height 12
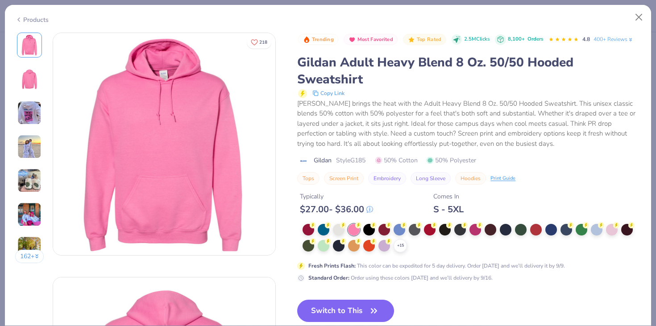
click at [605, 227] on div "+ 15" at bounding box center [472, 238] width 338 height 29
click at [609, 229] on div at bounding box center [612, 229] width 12 height 12
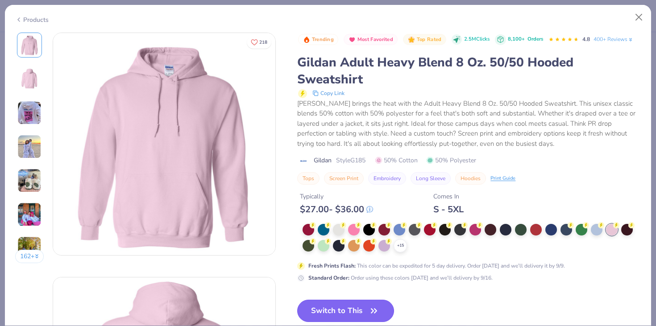
click at [340, 311] on button "Switch to This" at bounding box center [345, 311] width 97 height 22
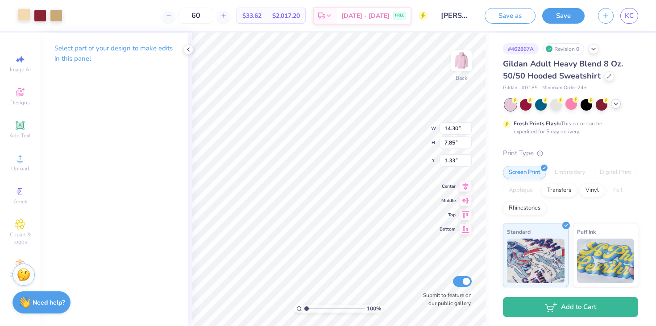
click at [24, 20] on div at bounding box center [24, 14] width 12 height 12
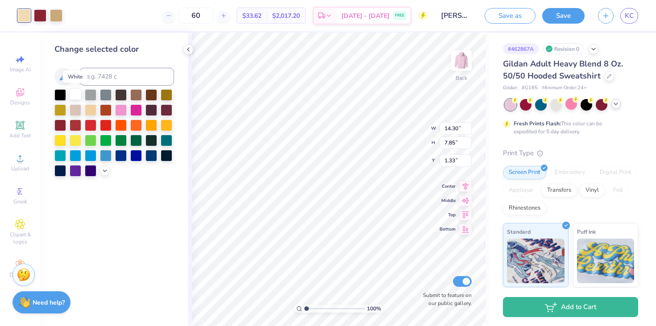
click at [75, 96] on div at bounding box center [76, 94] width 12 height 12
type input "3.00"
type input "14.74"
type input "8.09"
click at [614, 105] on icon at bounding box center [615, 103] width 7 height 7
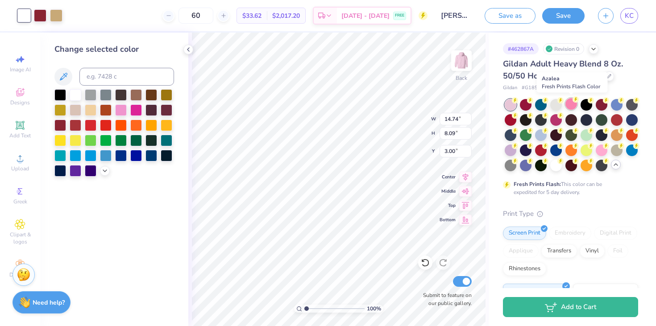
click at [572, 106] on div at bounding box center [572, 104] width 12 height 12
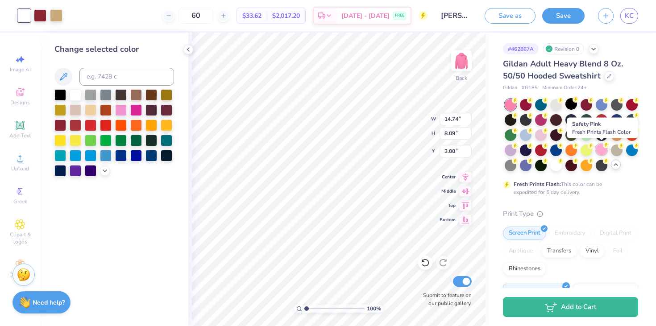
click at [599, 152] on div at bounding box center [602, 150] width 12 height 12
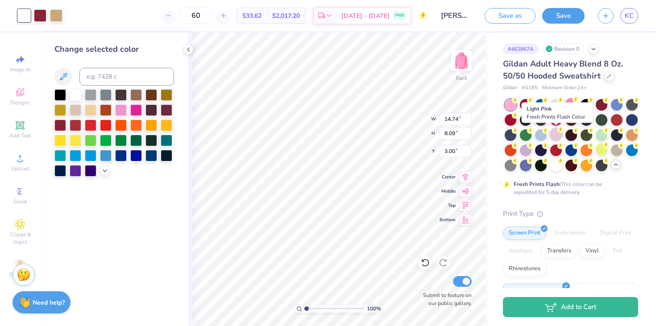
click at [557, 133] on div at bounding box center [556, 135] width 12 height 12
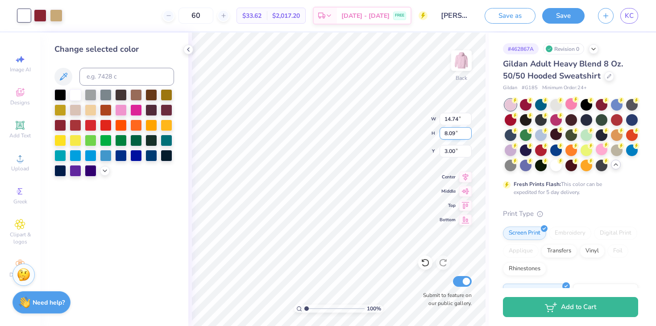
type input "15.00"
type input "8.24"
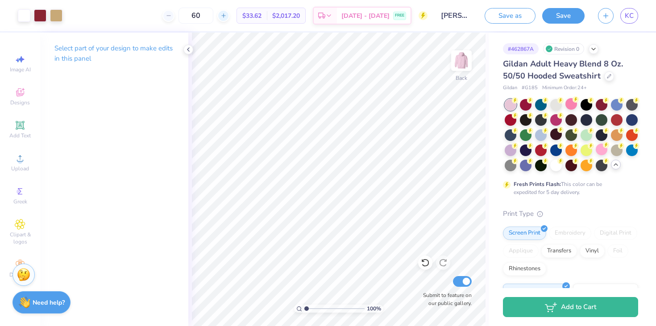
click at [224, 14] on line at bounding box center [224, 16] width 0 height 4
click at [229, 15] on div "62" at bounding box center [195, 16] width 67 height 16
click at [224, 15] on line at bounding box center [224, 16] width 0 height 4
click at [229, 15] on div "63" at bounding box center [195, 16] width 67 height 16
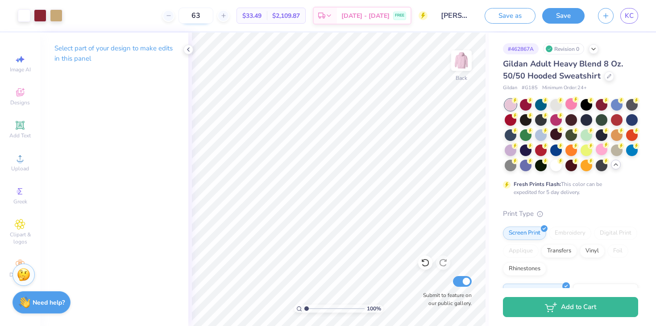
click at [213, 14] on input "63" at bounding box center [196, 16] width 35 height 16
type input "6"
type input "80"
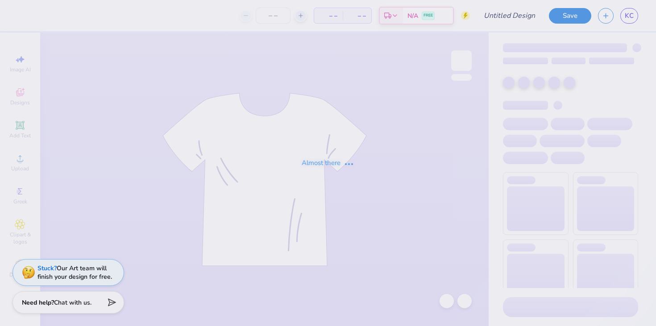
type input "[PERSON_NAME] : [US_STATE][GEOGRAPHIC_DATA]"
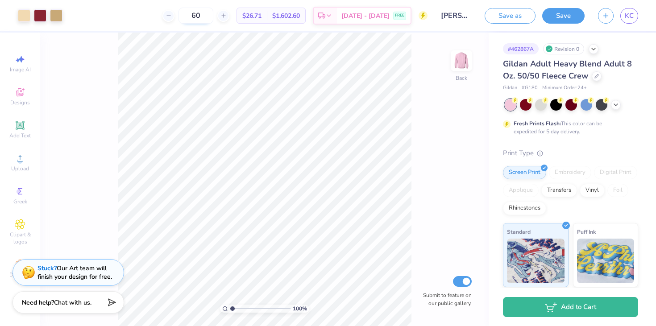
click at [212, 15] on input "60" at bounding box center [196, 16] width 35 height 16
type input "6"
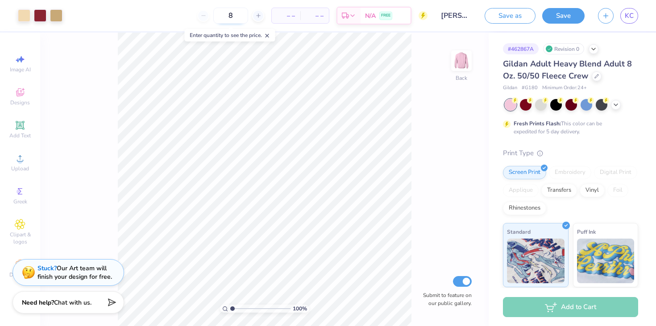
type input "80"
